Goal: Task Accomplishment & Management: Use online tool/utility

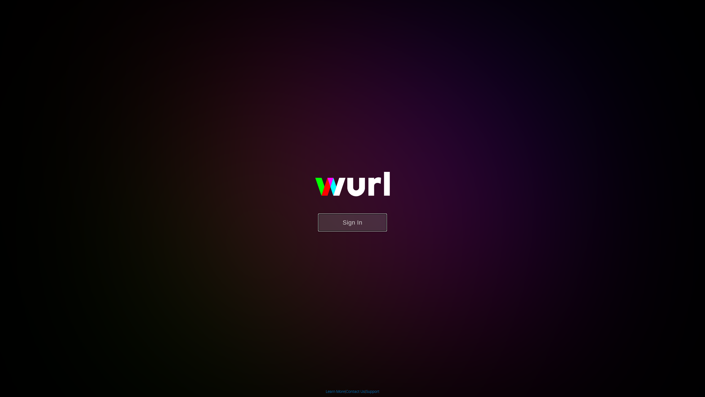
click at [367, 224] on button "Sign In" at bounding box center [352, 222] width 69 height 18
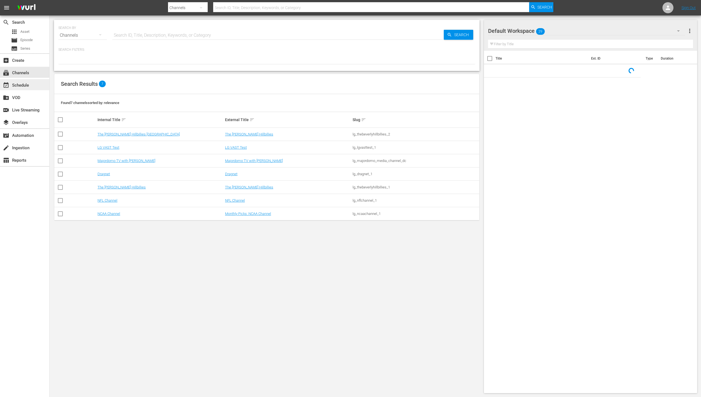
click at [17, 85] on div "event_available Schedule" at bounding box center [15, 84] width 31 height 5
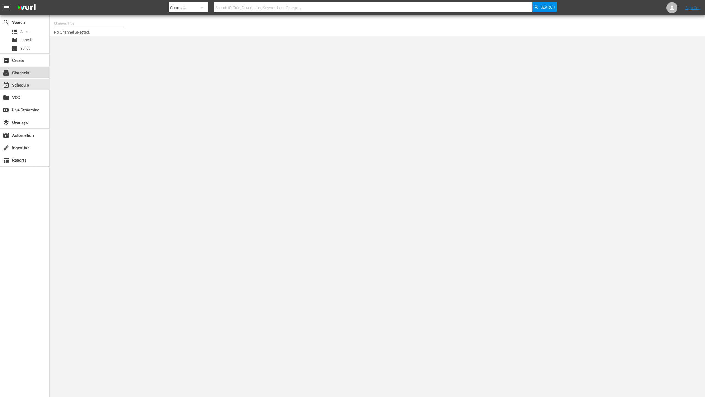
click at [22, 69] on div "subscriptions Channels" at bounding box center [24, 72] width 49 height 11
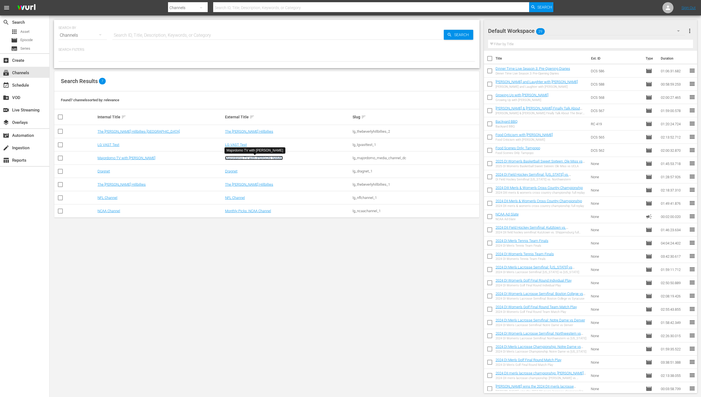
click at [247, 156] on link "Majordomo TV with David Chang" at bounding box center [254, 158] width 58 height 4
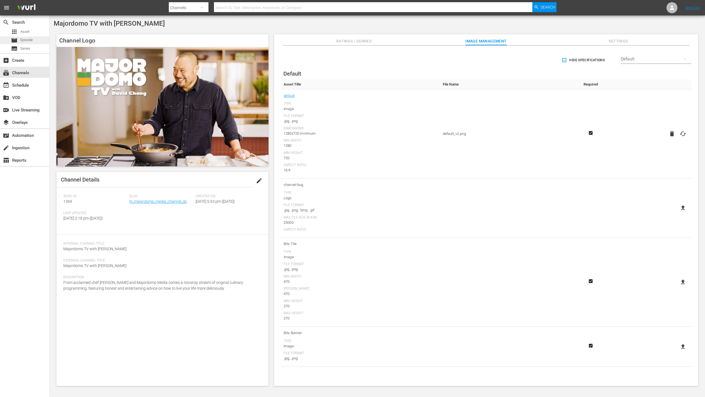
click at [21, 39] on span "Episode" at bounding box center [26, 40] width 12 height 6
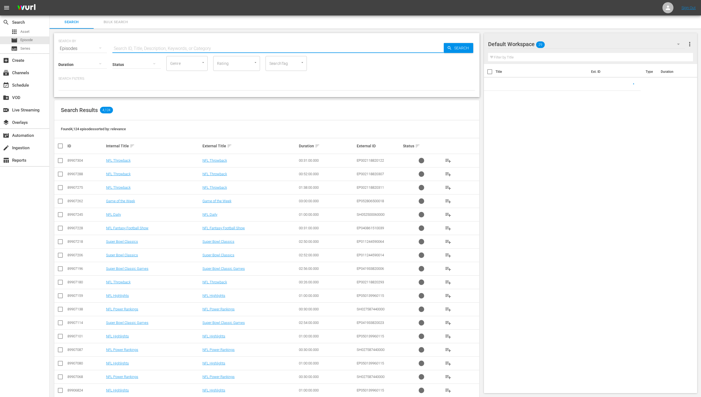
click at [207, 47] on input "text" at bounding box center [277, 48] width 331 height 13
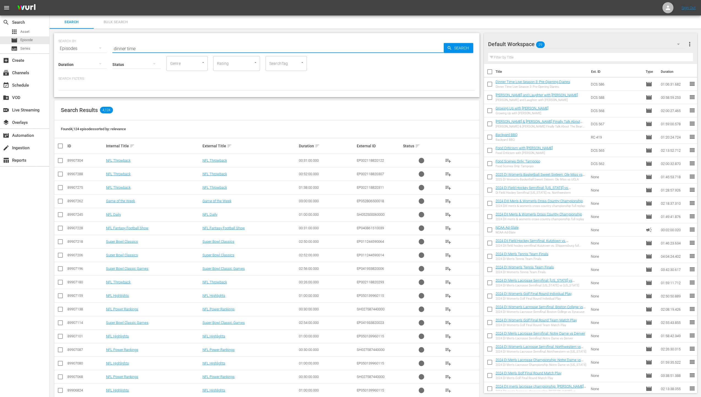
type input "dinner time"
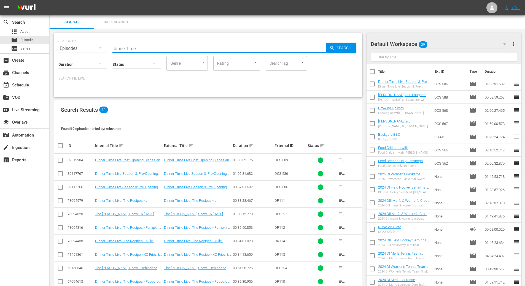
click at [228, 45] on input "dinner time" at bounding box center [219, 48] width 214 height 13
